Goal: Go to known website: Access a specific website the user already knows

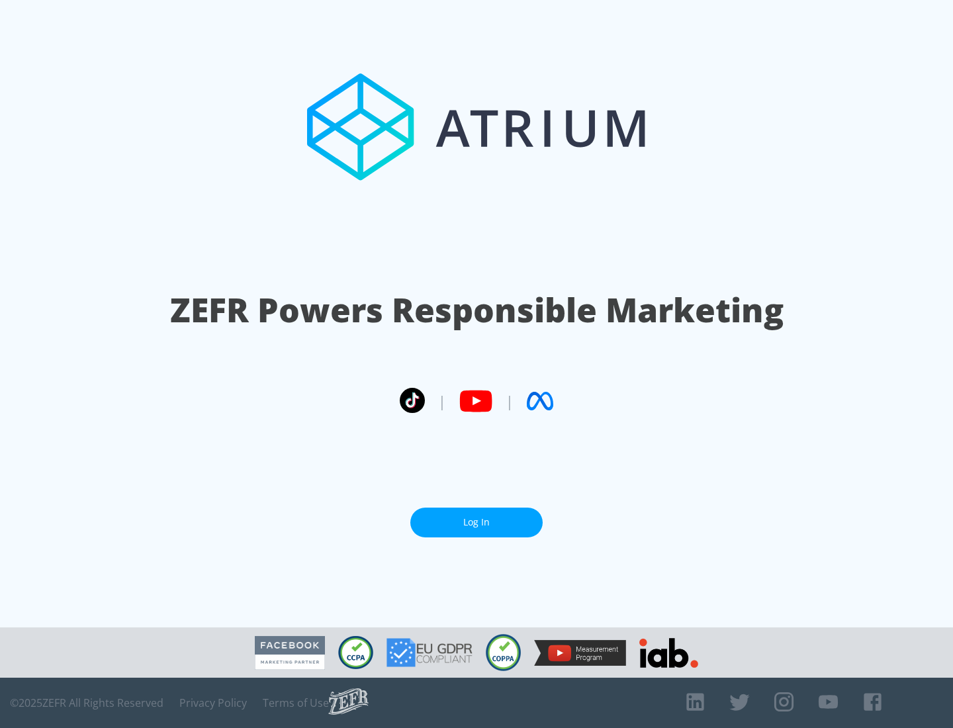
click at [476, 522] on link "Log In" at bounding box center [476, 523] width 132 height 30
